Goal: Task Accomplishment & Management: Use online tool/utility

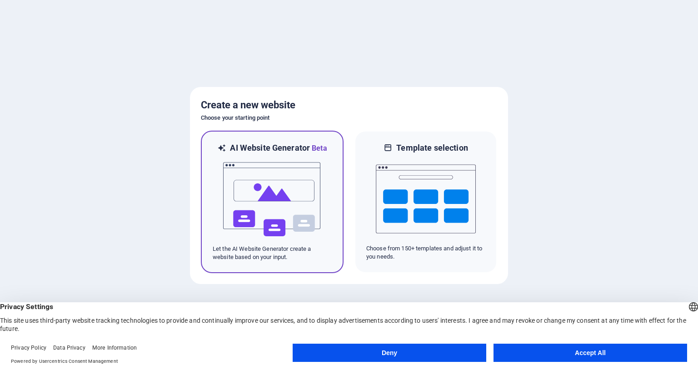
click at [276, 199] on img at bounding box center [272, 199] width 100 height 91
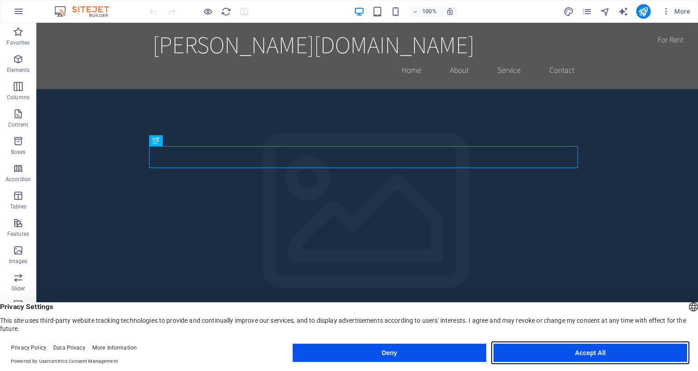
click at [527, 347] on button "Accept All" at bounding box center [591, 352] width 194 height 18
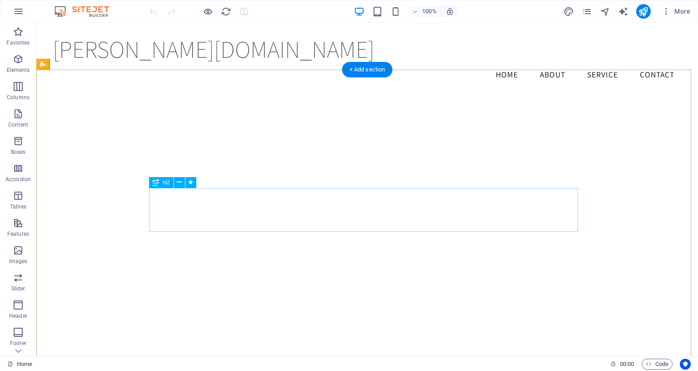
scroll to position [1097, 0]
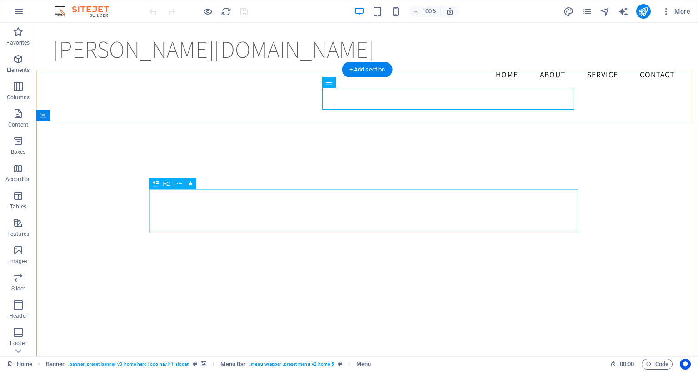
click at [180, 207] on div "Drag here to replace the existing content. Press “Ctrl” if you want to create a…" at bounding box center [367, 189] width 662 height 333
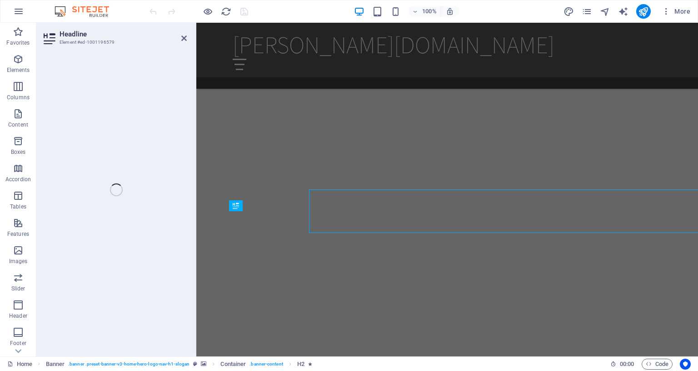
click at [180, 207] on div "Headline Element #ed-1001196579 H2 Banner Container Banner Container Banner H2 …" at bounding box center [367, 189] width 662 height 333
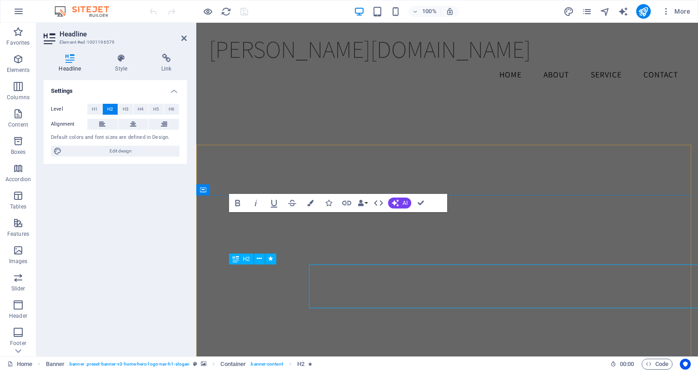
scroll to position [1074, 0]
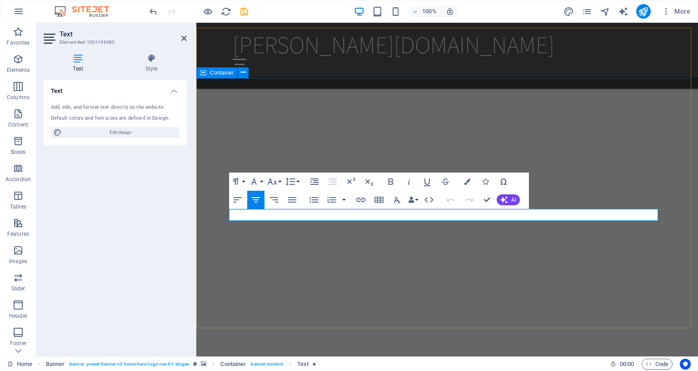
scroll to position [1191, 0]
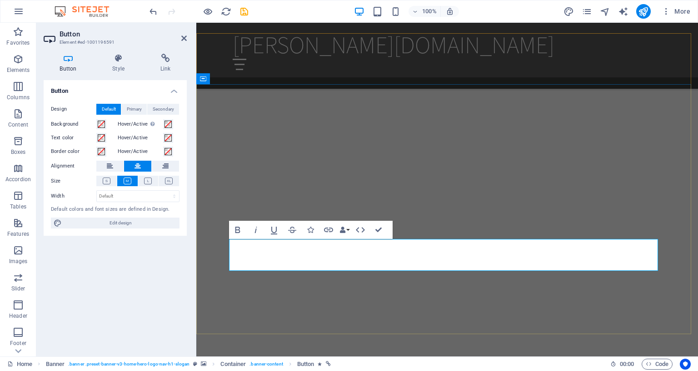
scroll to position [1186, 0]
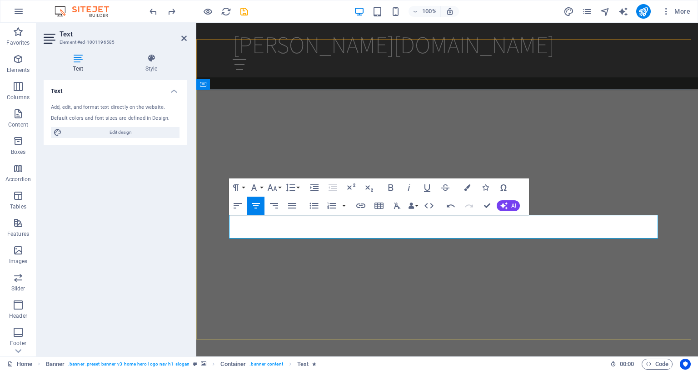
scroll to position [1180, 0]
